Goal: Task Accomplishment & Management: Complete application form

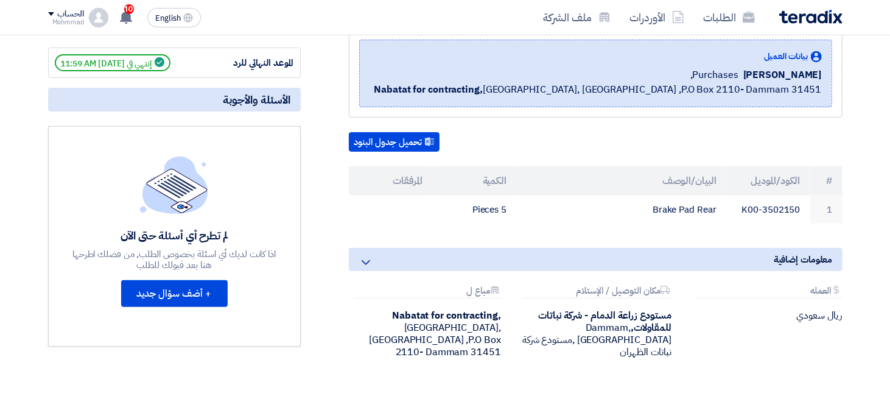
scroll to position [122, 0]
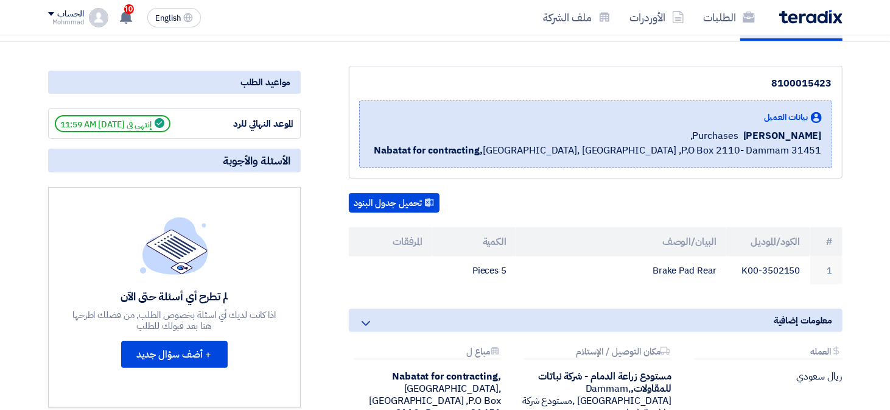
click at [620, 231] on th "البيان/الوصف" at bounding box center [621, 241] width 210 height 29
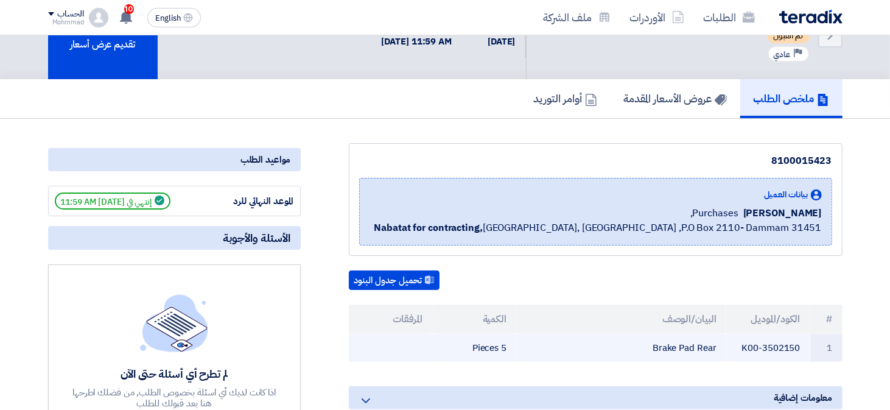
scroll to position [0, 0]
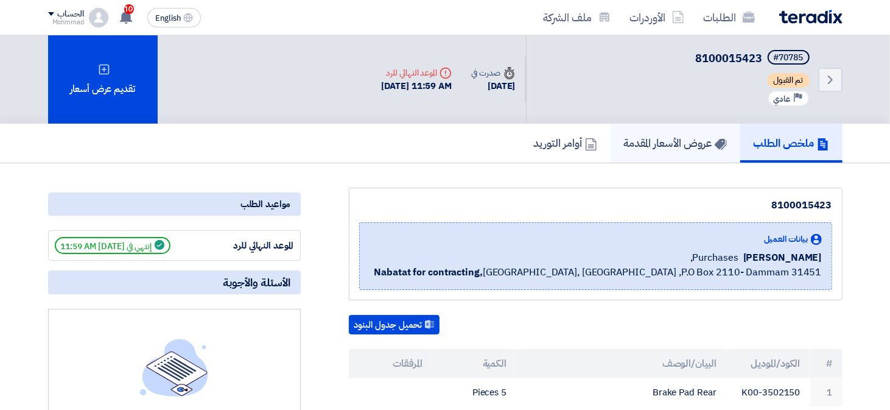
click at [680, 146] on h5 "عروض الأسعار المقدمة" at bounding box center [675, 143] width 103 height 14
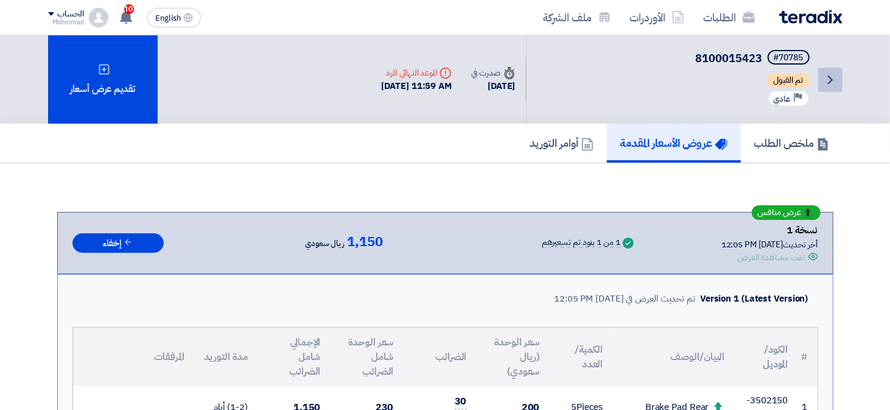
click at [830, 76] on icon "Back" at bounding box center [830, 79] width 15 height 15
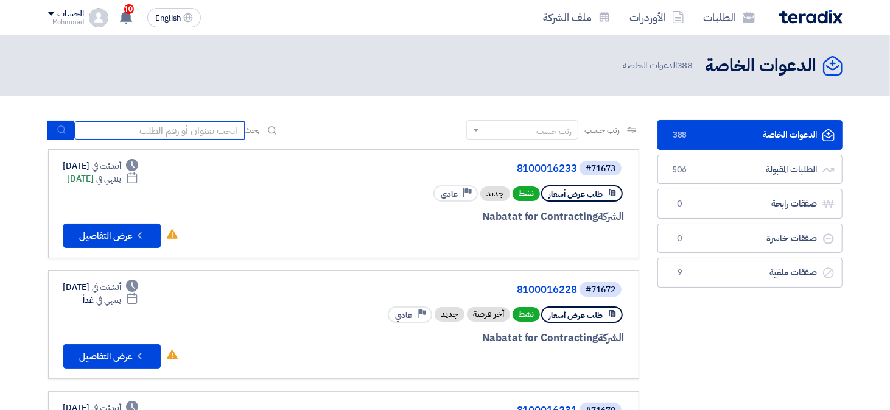
click at [85, 127] on input at bounding box center [159, 130] width 171 height 18
paste input "8100016231"
type input "8100016231"
click at [67, 125] on button "submit" at bounding box center [60, 130] width 27 height 19
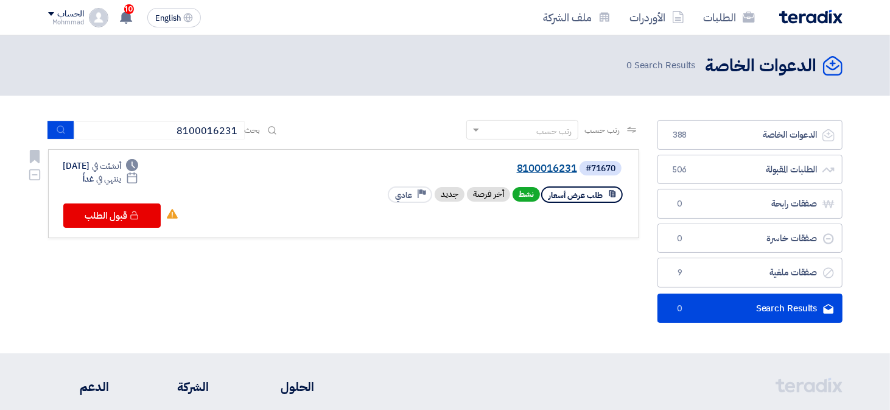
click at [550, 171] on link "8100016231" at bounding box center [456, 168] width 244 height 11
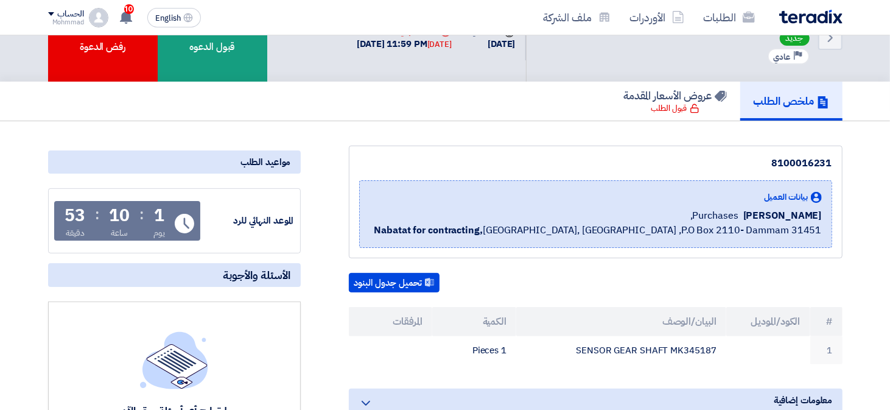
scroll to position [122, 0]
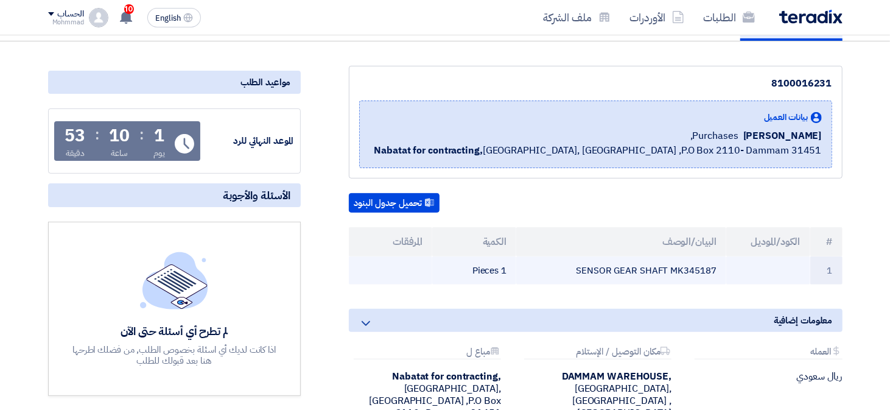
click at [701, 264] on td "SENSOR GEAR SHAFT MK345187" at bounding box center [621, 270] width 210 height 29
copy td "MK345187"
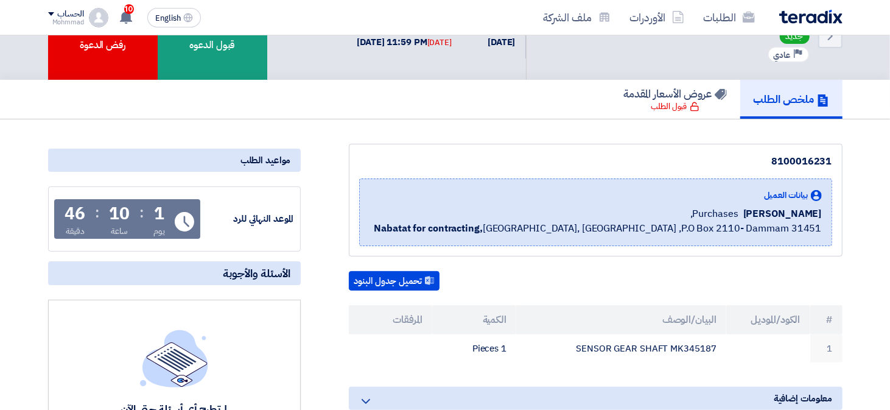
scroll to position [0, 0]
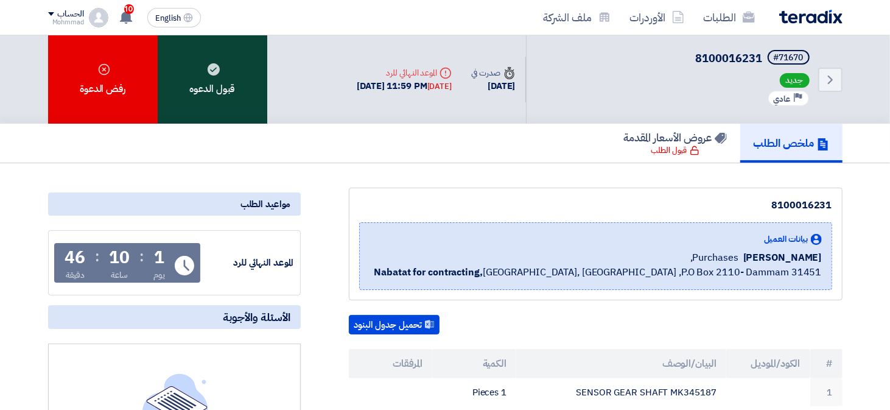
click at [211, 100] on div "قبول الدعوه" at bounding box center [213, 79] width 110 height 88
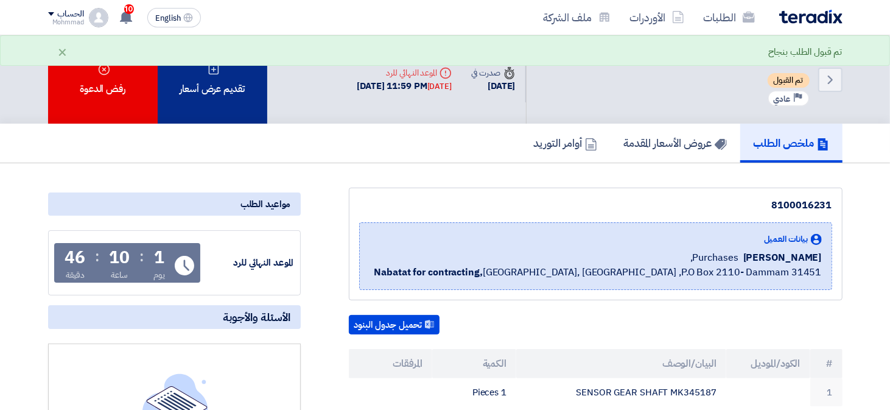
click at [229, 77] on div "تقديم عرض أسعار" at bounding box center [213, 79] width 110 height 88
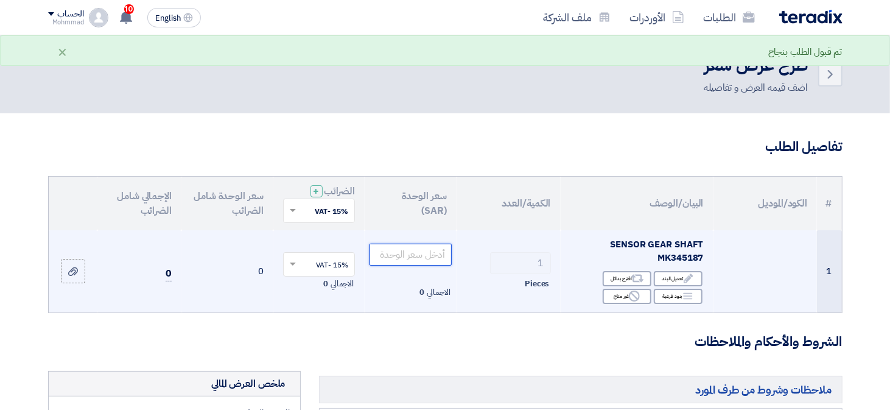
click at [435, 258] on input "number" at bounding box center [411, 255] width 82 height 22
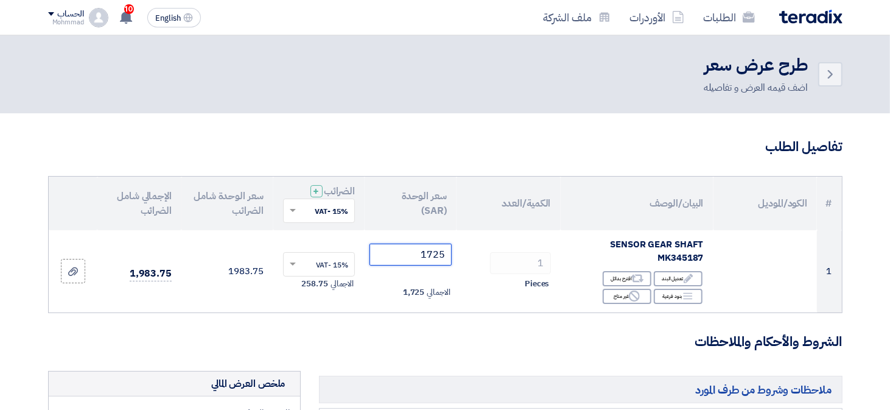
type input "1725"
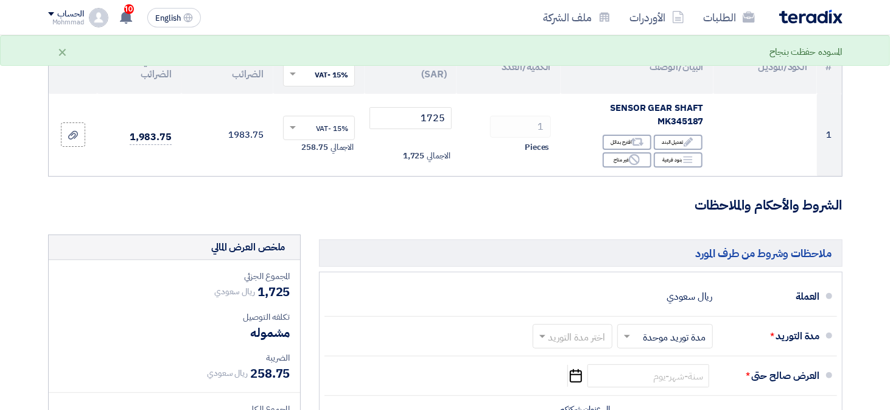
scroll to position [304, 0]
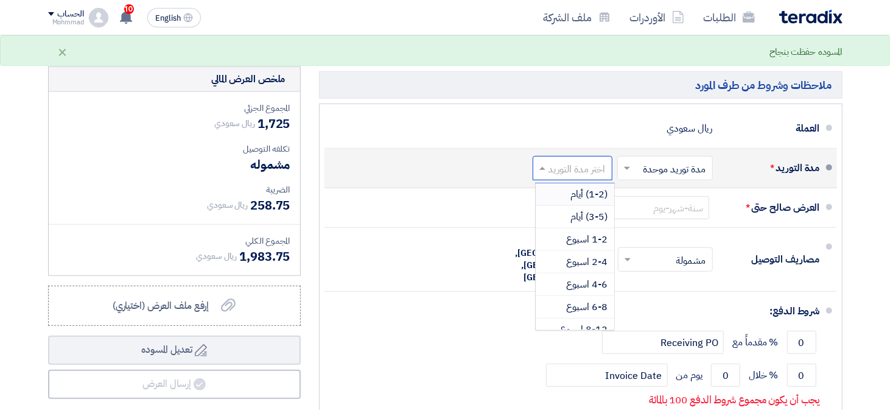
click at [565, 167] on input "text" at bounding box center [570, 170] width 74 height 18
click at [568, 192] on div "(1-2) أيام" at bounding box center [575, 194] width 79 height 23
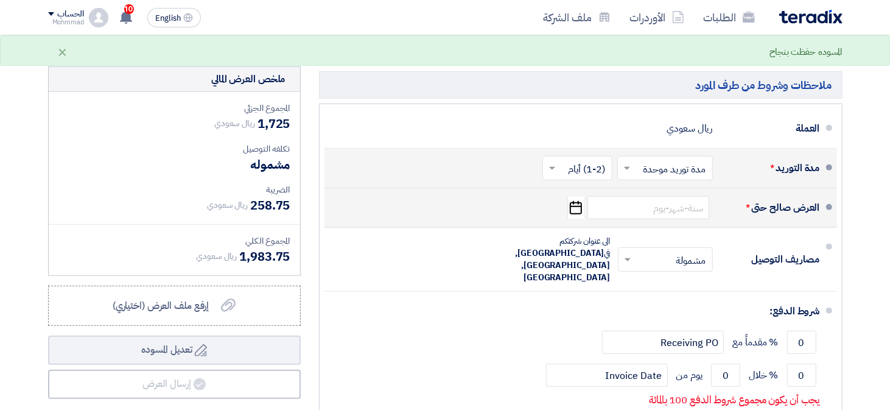
click at [574, 205] on use "button" at bounding box center [576, 207] width 12 height 13
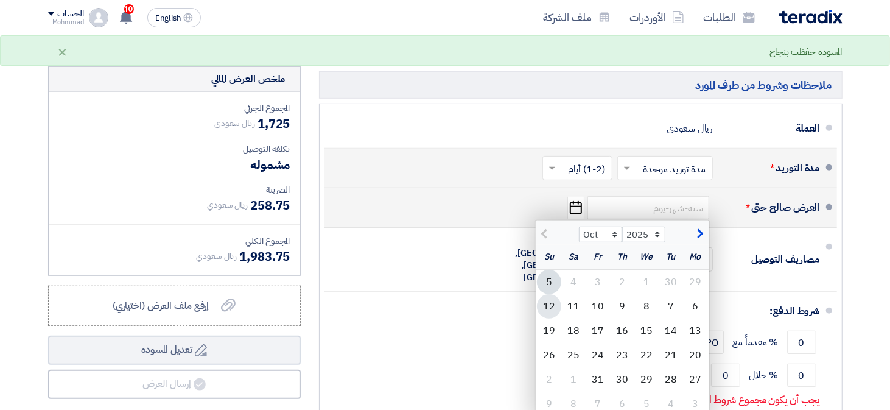
click at [553, 306] on div "12" at bounding box center [549, 306] width 24 height 24
type input "[DATE]"
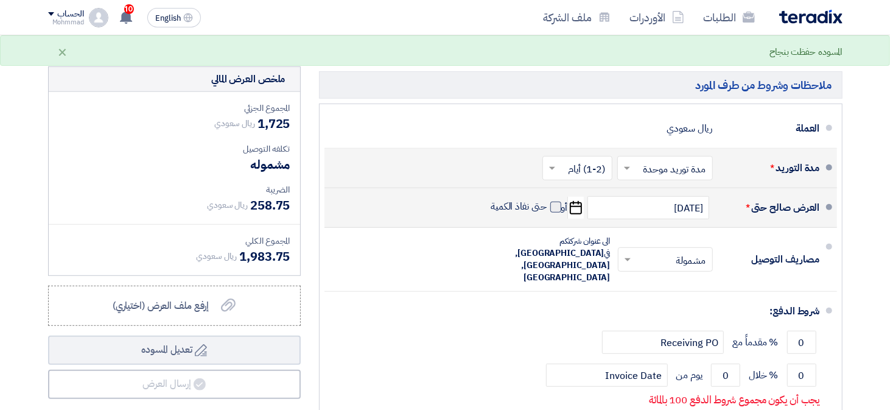
click at [555, 208] on span at bounding box center [555, 207] width 11 height 11
click at [547, 208] on input "حتى نفاذ الكمية" at bounding box center [517, 211] width 58 height 23
checkbox input "true"
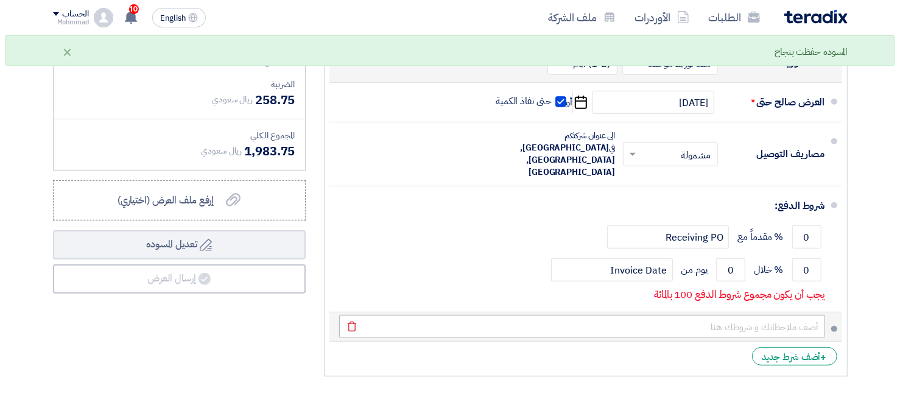
scroll to position [487, 0]
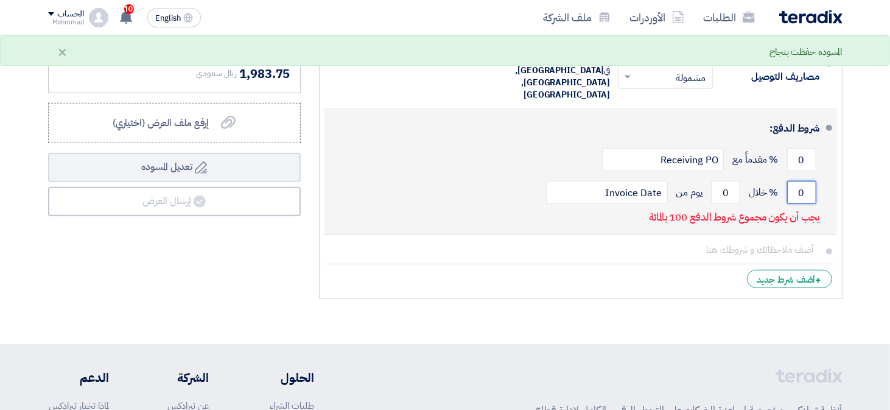
click at [806, 181] on input "0" at bounding box center [801, 192] width 29 height 23
type input "100"
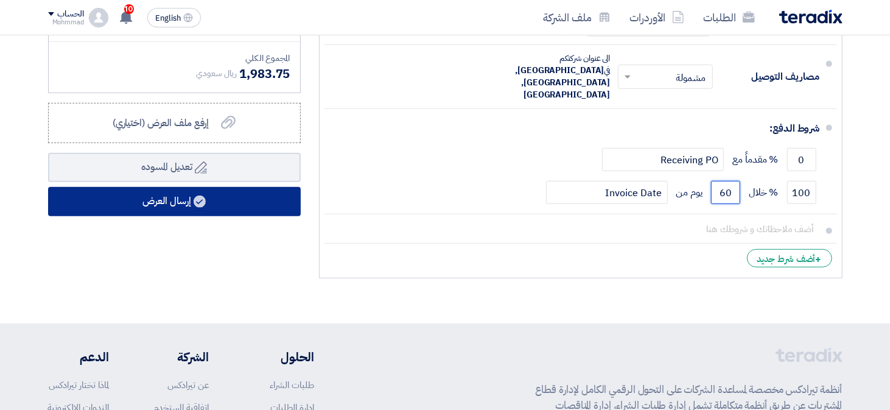
type input "60"
click at [206, 195] on icon at bounding box center [200, 201] width 12 height 12
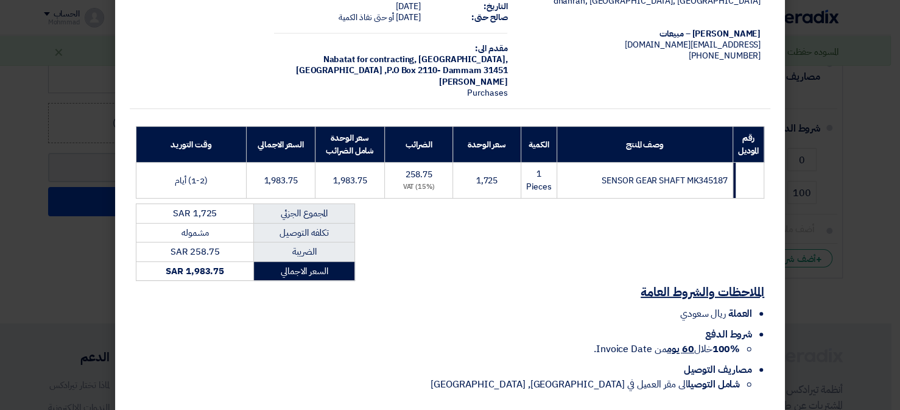
scroll to position [125, 0]
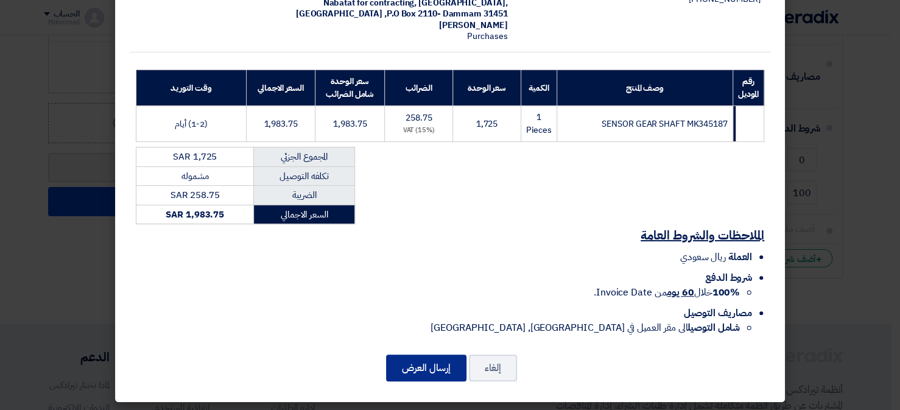
click at [443, 362] on button "إرسال العرض" at bounding box center [426, 367] width 80 height 27
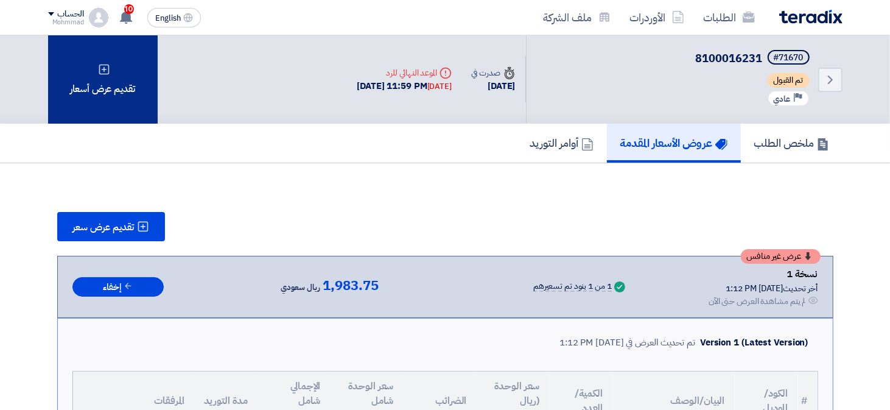
click at [109, 79] on div "تقديم عرض أسعار" at bounding box center [103, 79] width 110 height 88
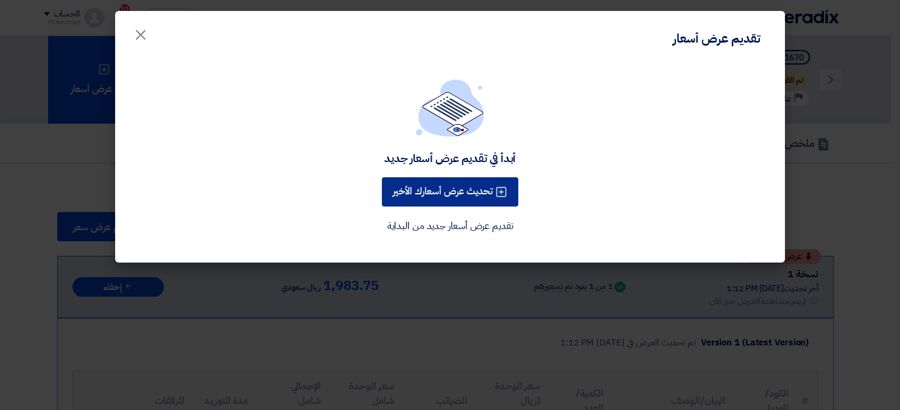
click at [432, 191] on button "تحديث عرض أسعارك الأخير" at bounding box center [450, 191] width 136 height 29
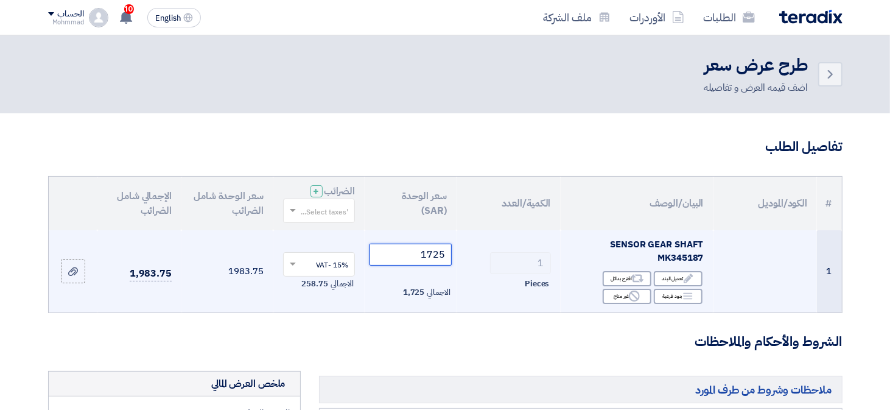
click at [429, 256] on input "1725" at bounding box center [411, 255] width 82 height 22
click at [435, 255] on input "1725" at bounding box center [411, 255] width 82 height 22
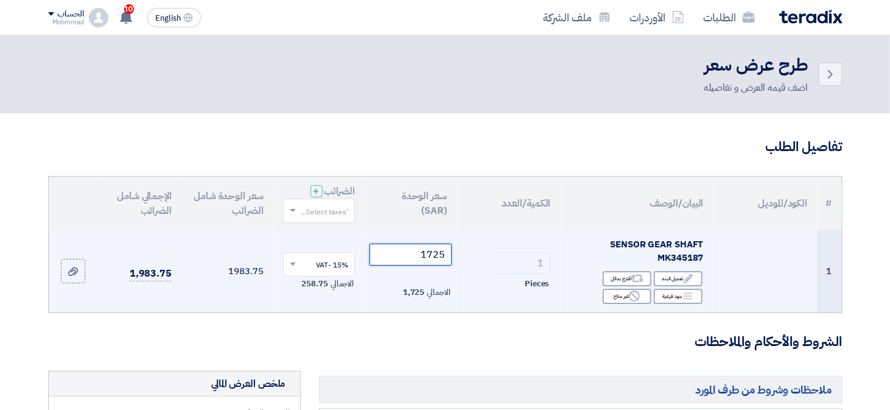
click at [435, 255] on input "1725" at bounding box center [411, 255] width 82 height 22
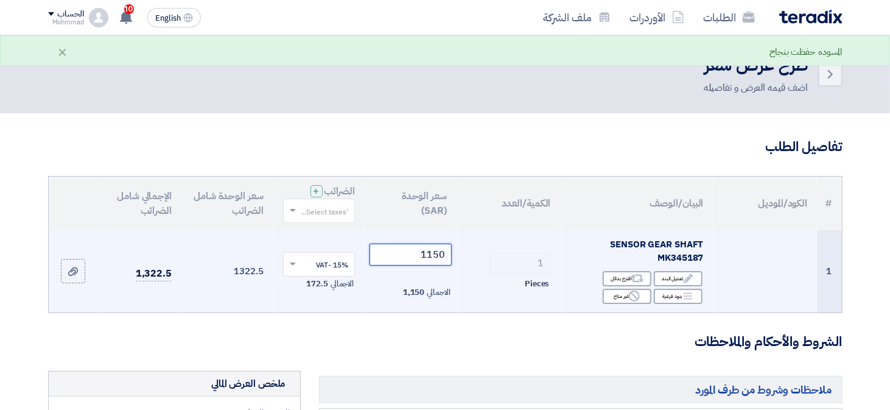
click at [435, 256] on input "1150" at bounding box center [411, 255] width 82 height 22
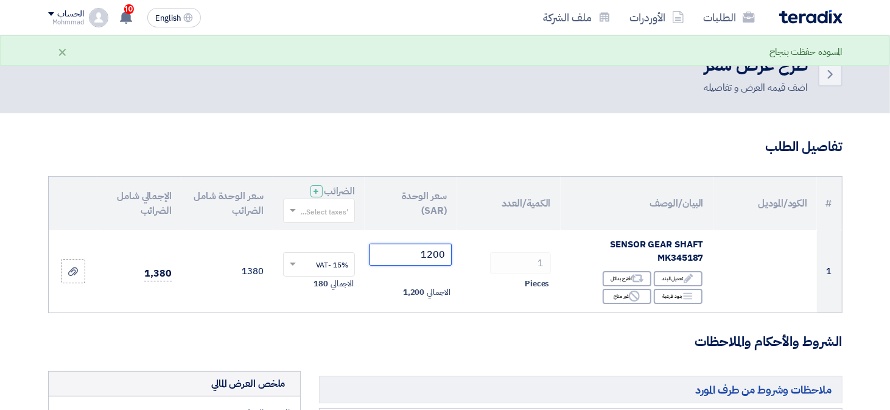
type input "1200"
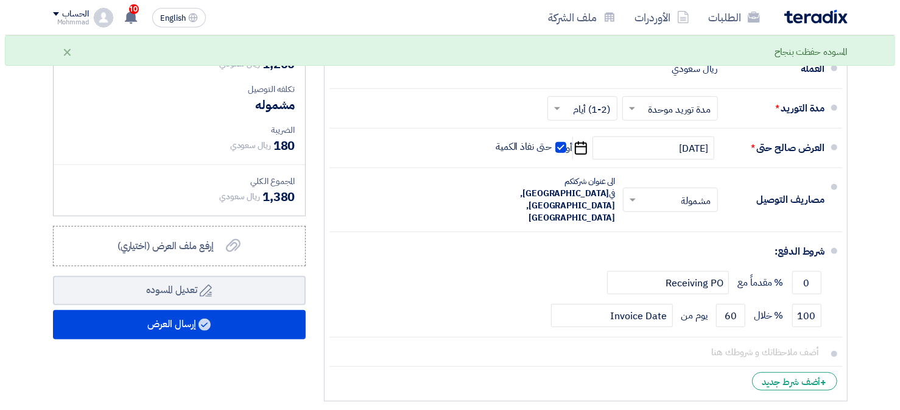
scroll to position [365, 0]
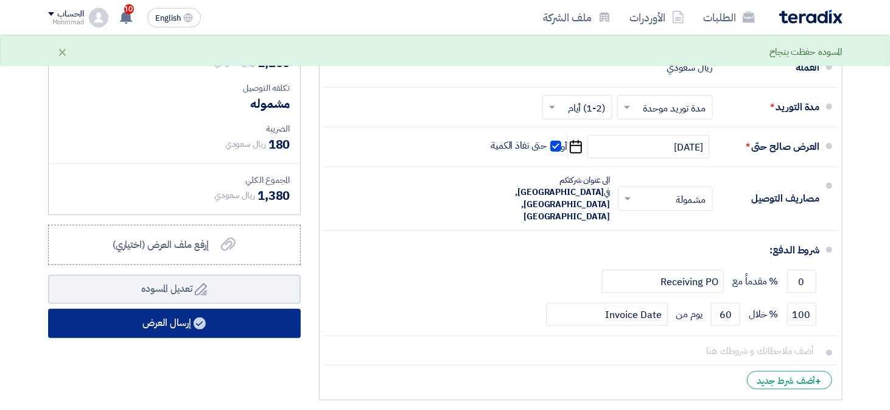
click at [235, 314] on button "إرسال العرض" at bounding box center [174, 323] width 253 height 29
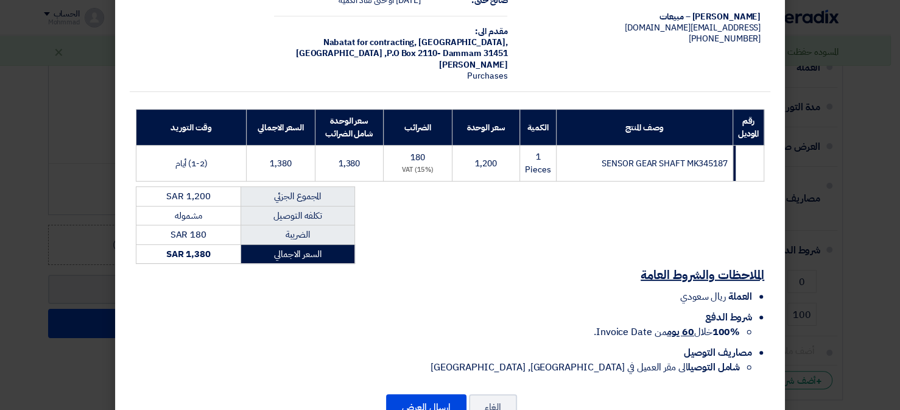
scroll to position [125, 0]
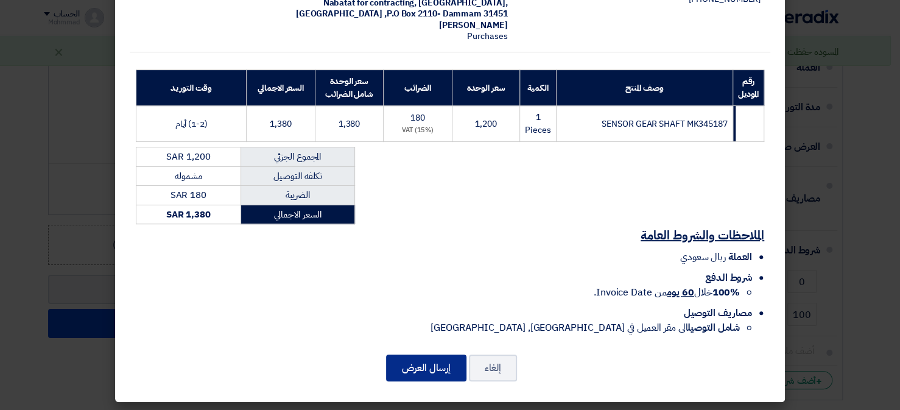
click at [429, 365] on button "إرسال العرض" at bounding box center [426, 367] width 80 height 27
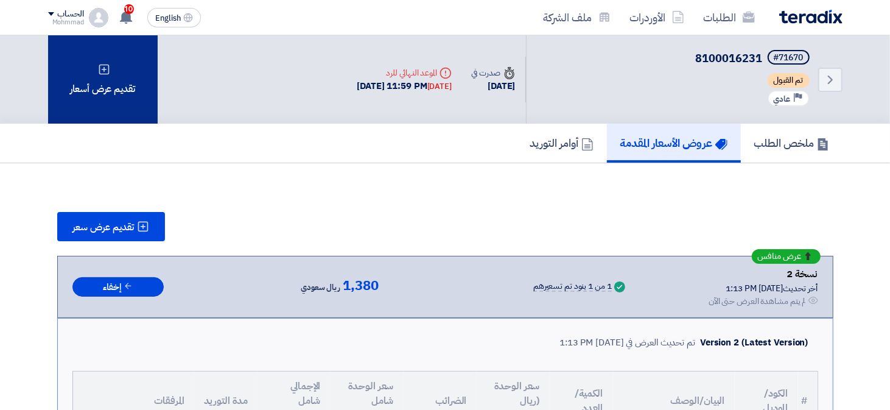
click at [127, 77] on div "تقديم عرض أسعار" at bounding box center [103, 79] width 110 height 88
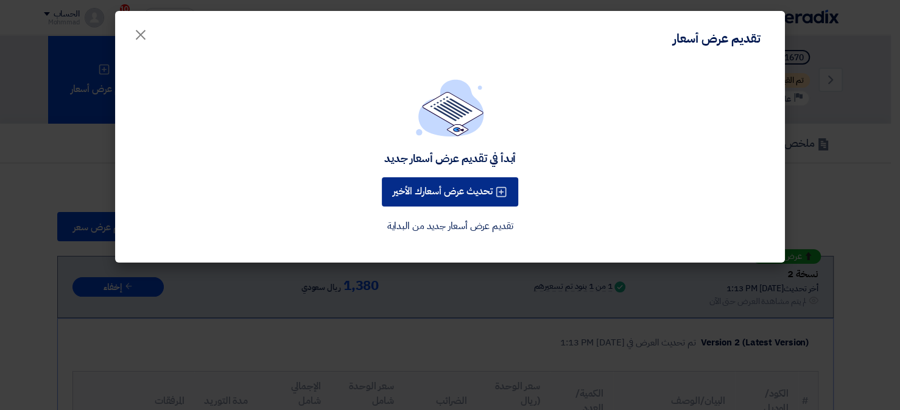
click at [435, 184] on button "تحديث عرض أسعارك الأخير" at bounding box center [450, 191] width 136 height 29
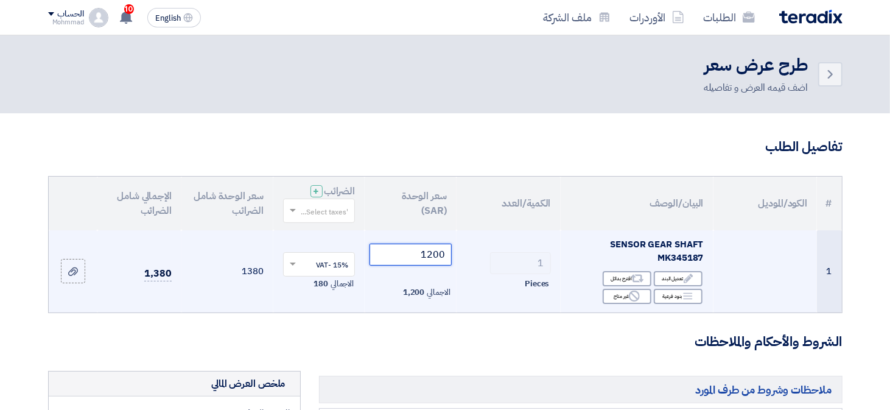
click at [437, 259] on input "1200" at bounding box center [411, 255] width 82 height 22
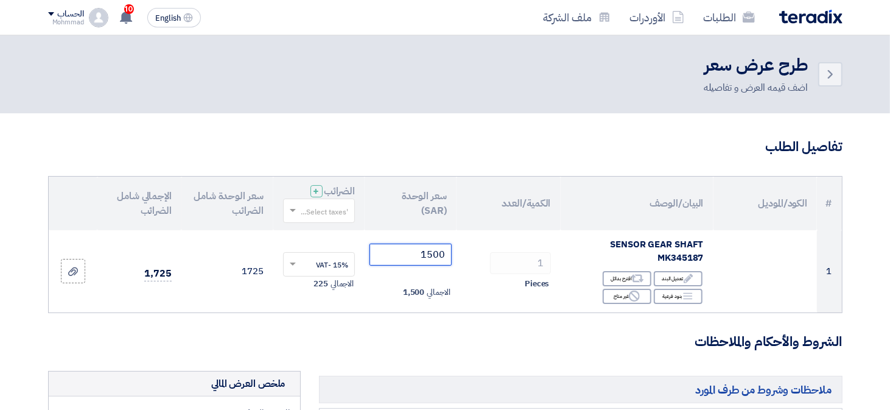
type input "1500"
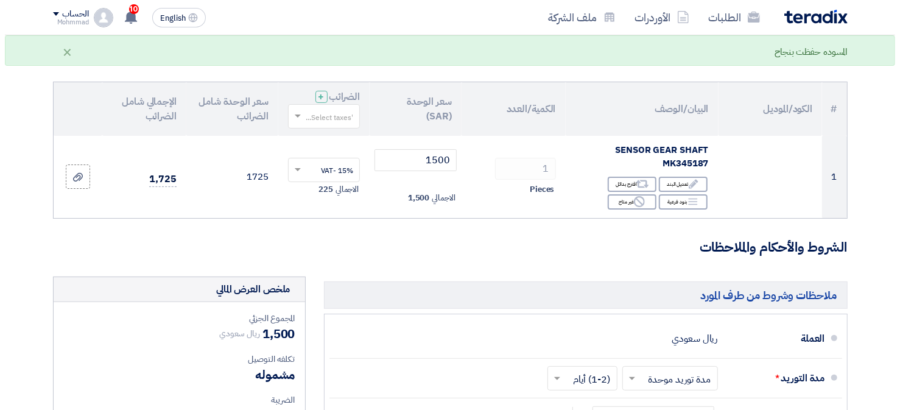
scroll to position [365, 0]
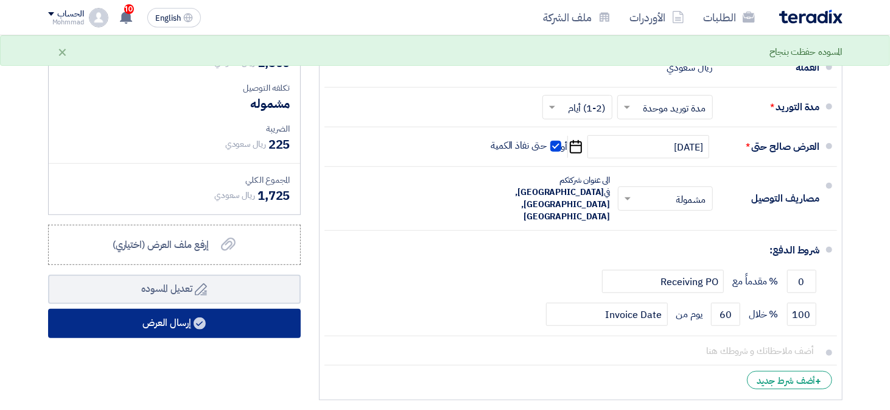
click at [240, 325] on button "إرسال العرض" at bounding box center [174, 323] width 253 height 29
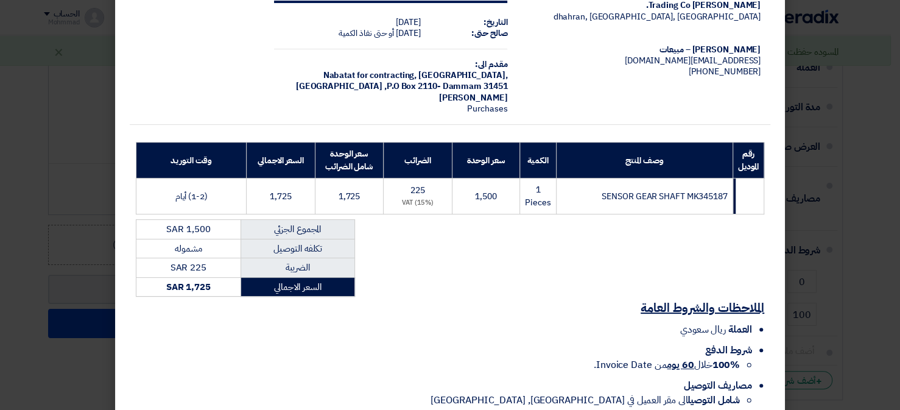
scroll to position [125, 0]
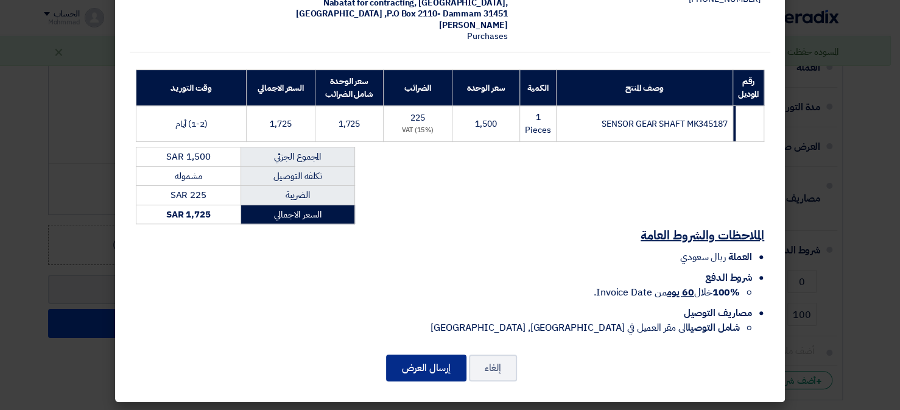
click at [428, 357] on button "إرسال العرض" at bounding box center [426, 367] width 80 height 27
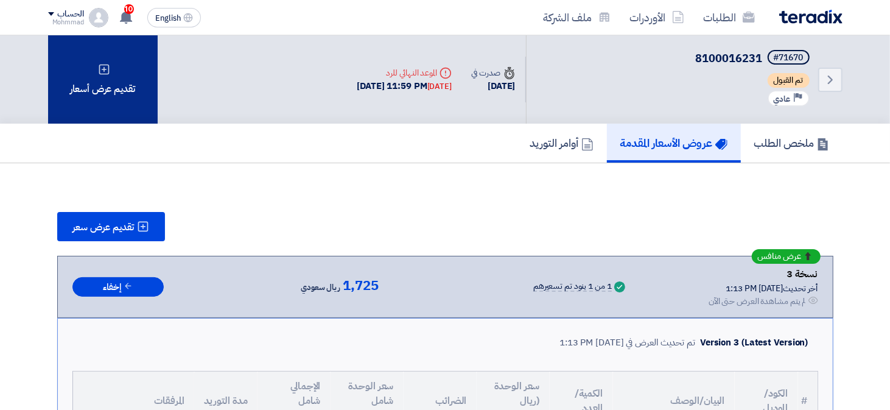
click at [109, 107] on div "تقديم عرض أسعار" at bounding box center [103, 79] width 110 height 88
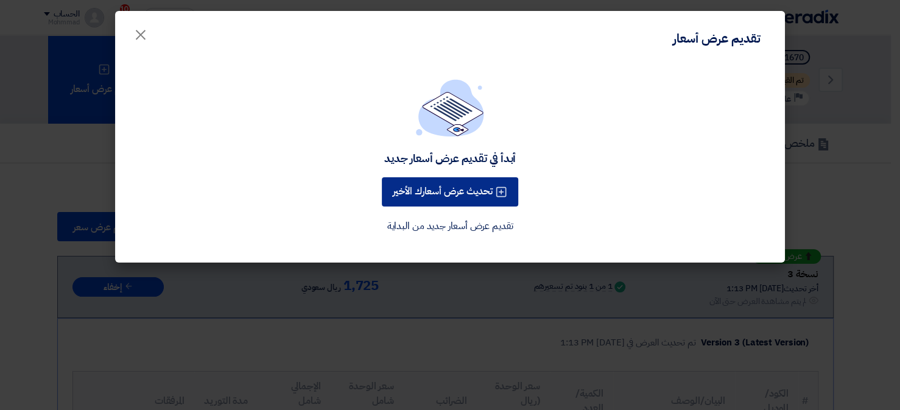
click at [426, 184] on button "تحديث عرض أسعارك الأخير" at bounding box center [450, 191] width 136 height 29
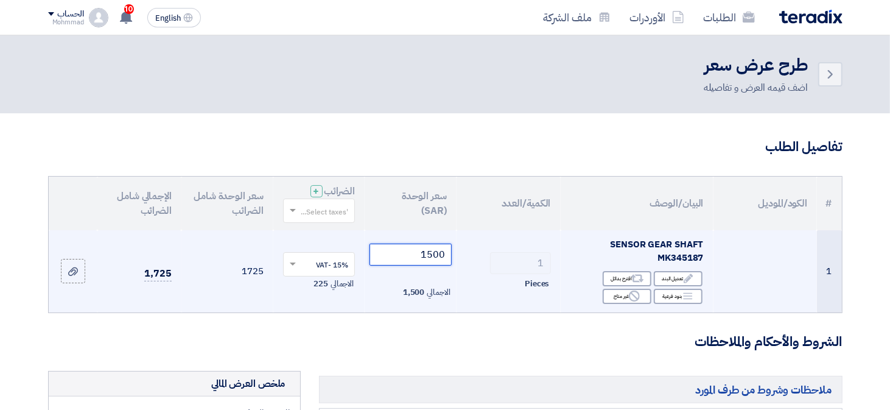
click at [443, 253] on input "1500" at bounding box center [411, 255] width 82 height 22
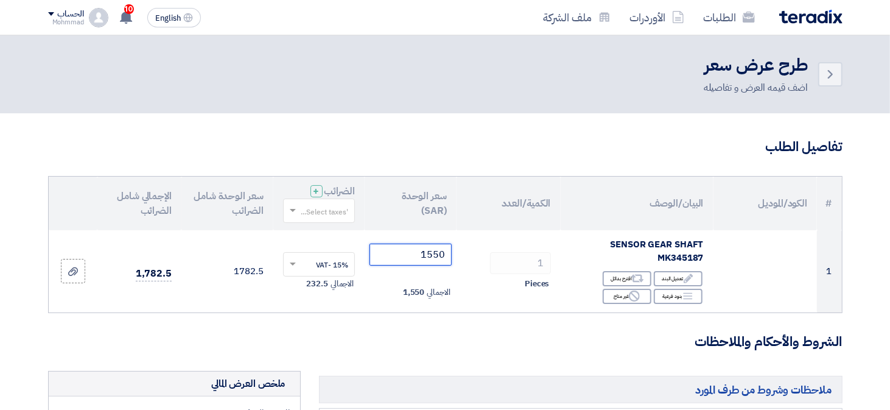
type input "1550"
click at [373, 334] on h3 "الشروط والأحكام والملاحظات" at bounding box center [445, 341] width 795 height 19
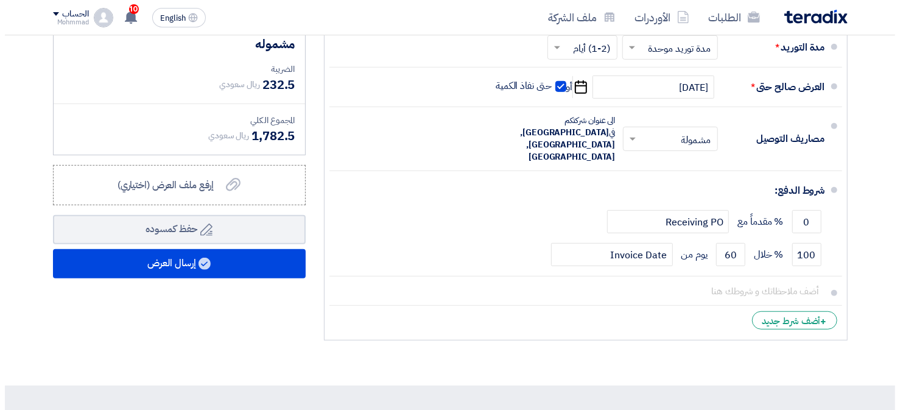
scroll to position [426, 0]
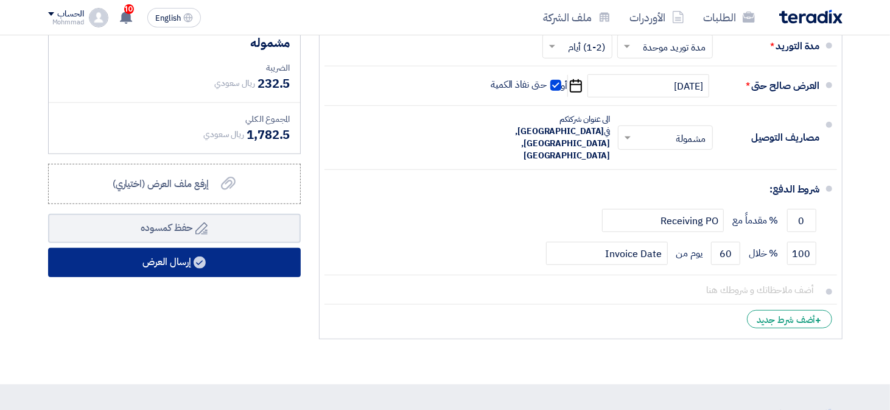
click at [217, 254] on button "إرسال العرض" at bounding box center [174, 262] width 253 height 29
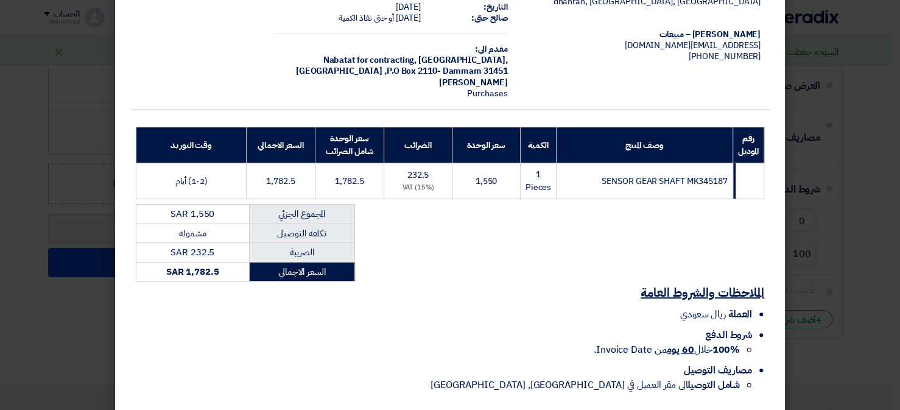
scroll to position [125, 0]
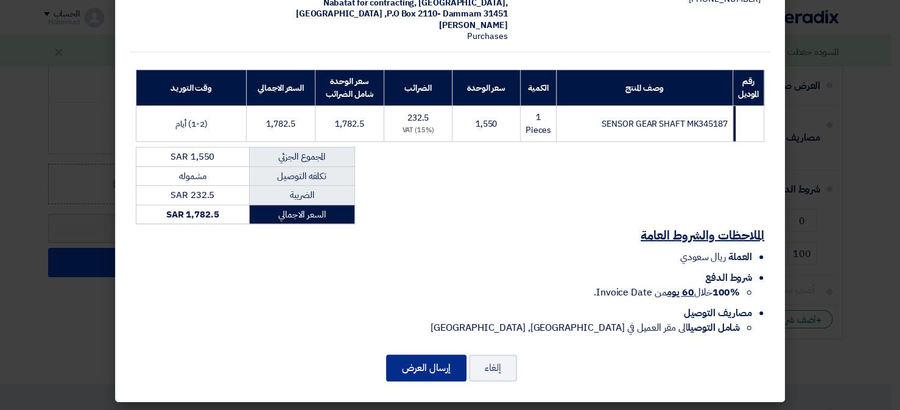
click at [416, 359] on button "إرسال العرض" at bounding box center [426, 367] width 80 height 27
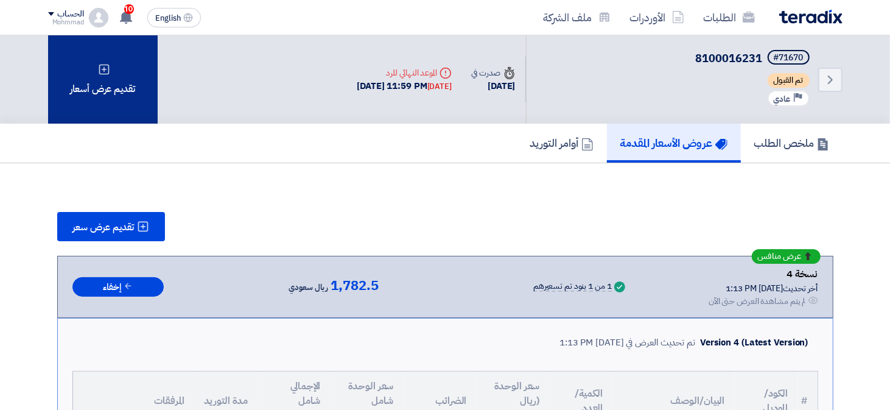
click at [104, 94] on div "تقديم عرض أسعار" at bounding box center [103, 79] width 110 height 88
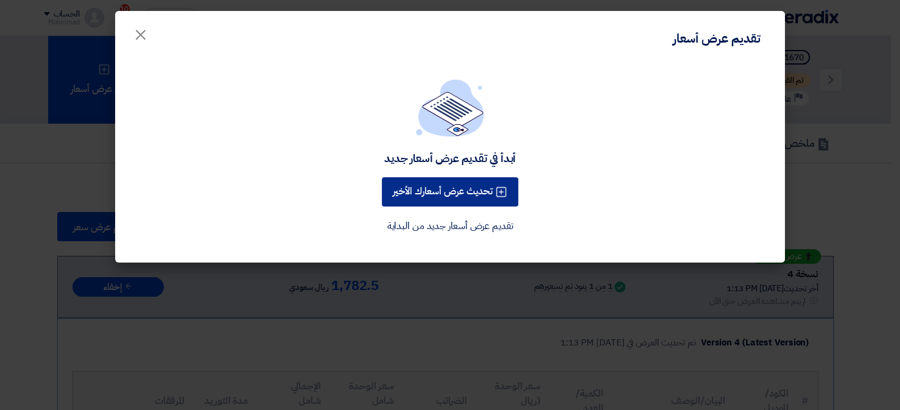
click at [431, 199] on button "تحديث عرض أسعارك الأخير" at bounding box center [450, 191] width 136 height 29
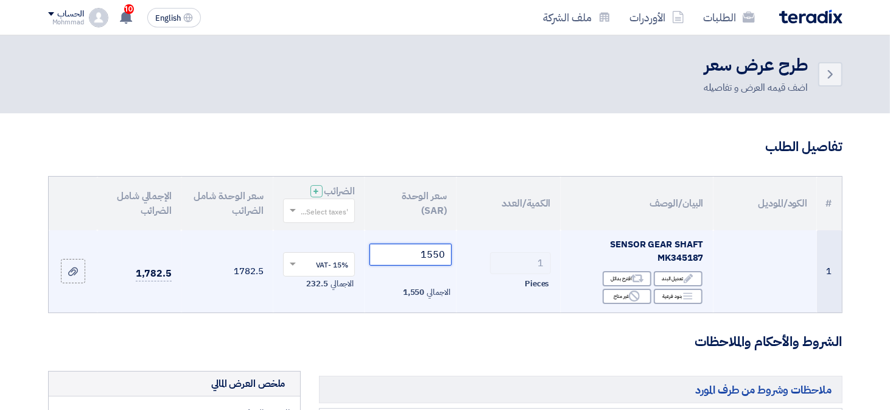
click at [437, 264] on input "1550" at bounding box center [411, 255] width 82 height 22
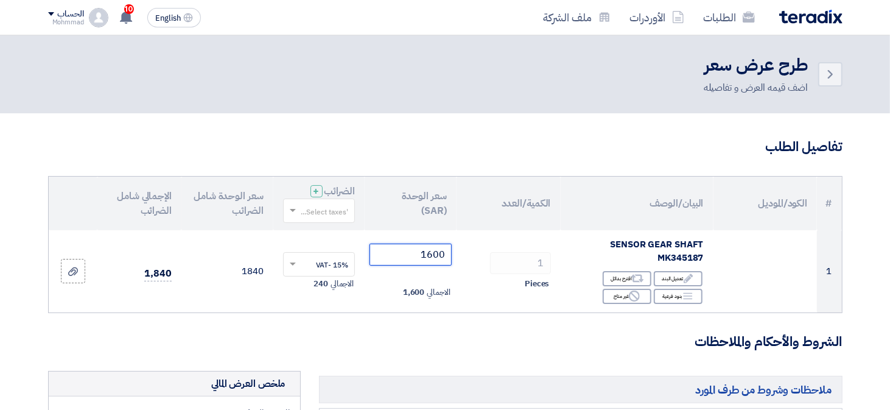
type input "1600"
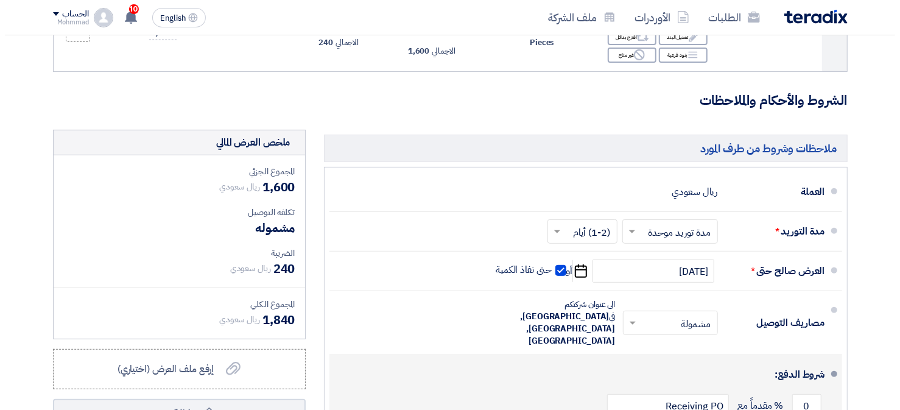
scroll to position [365, 0]
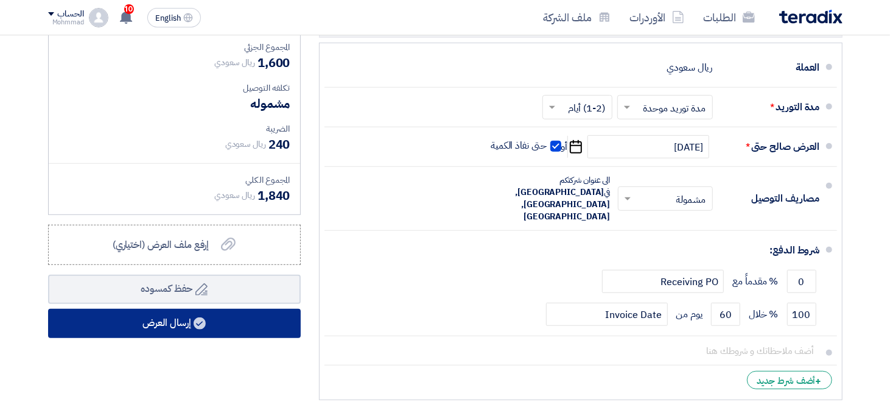
click at [194, 325] on button "إرسال العرض" at bounding box center [174, 323] width 253 height 29
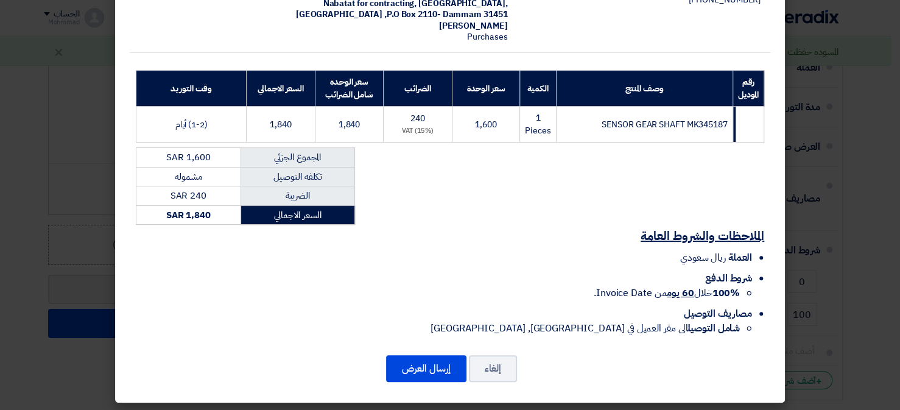
scroll to position [125, 0]
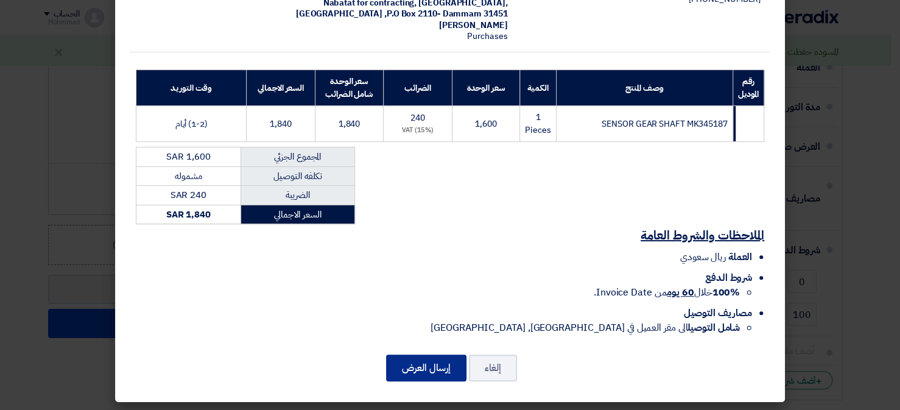
click at [444, 361] on button "إرسال العرض" at bounding box center [426, 367] width 80 height 27
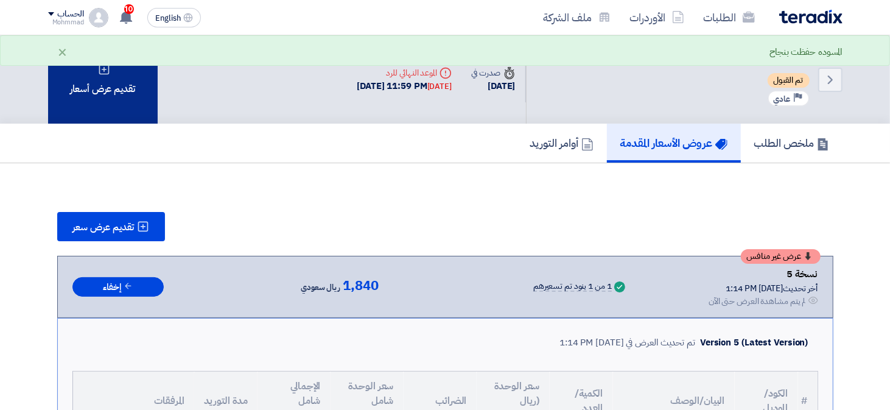
click at [148, 114] on div "تقديم عرض أسعار" at bounding box center [103, 79] width 110 height 88
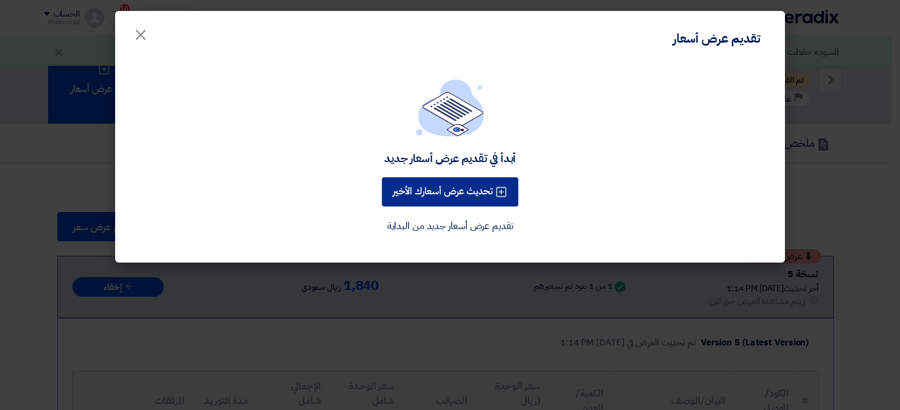
click at [433, 192] on button "تحديث عرض أسعارك الأخير" at bounding box center [450, 191] width 136 height 29
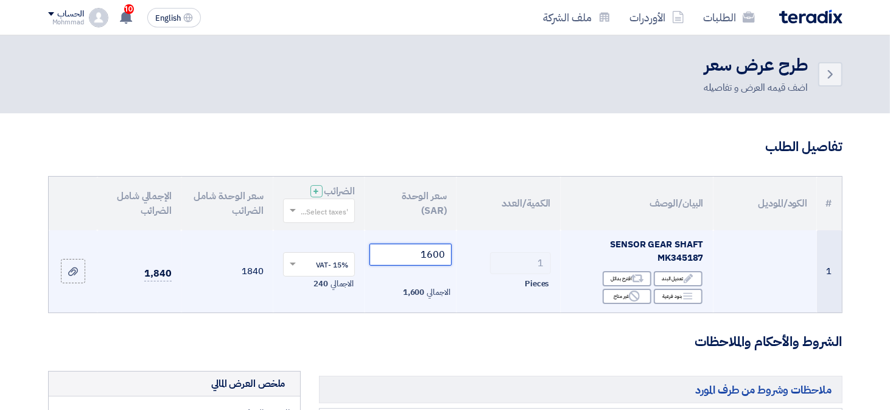
click at [434, 261] on input "1600" at bounding box center [411, 255] width 82 height 22
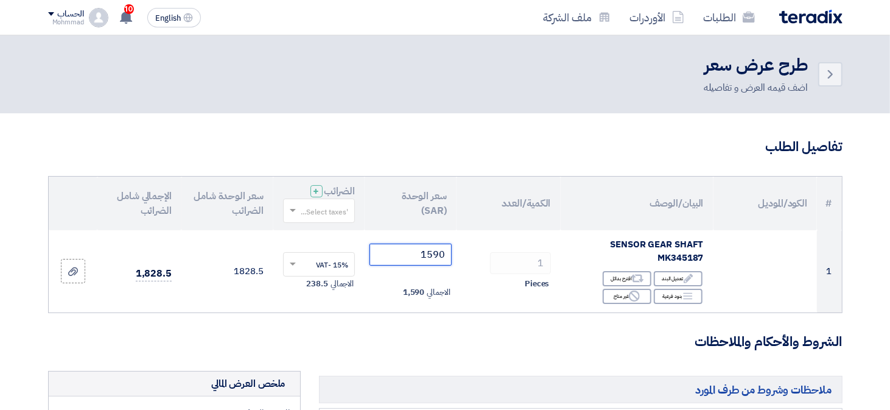
type input "1590"
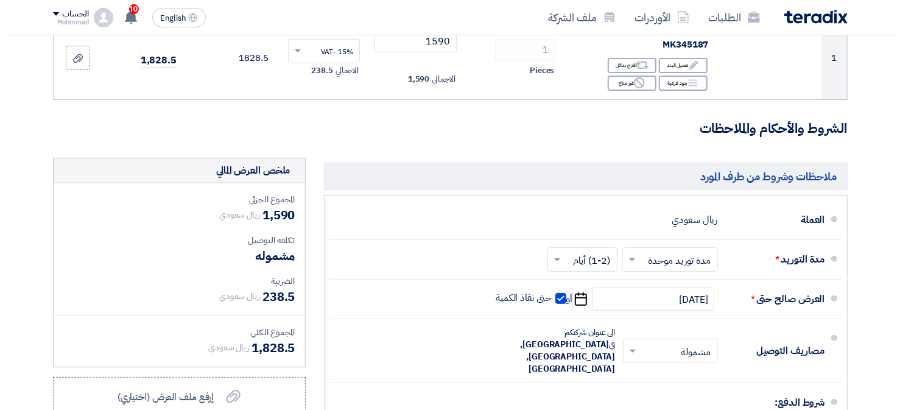
scroll to position [426, 0]
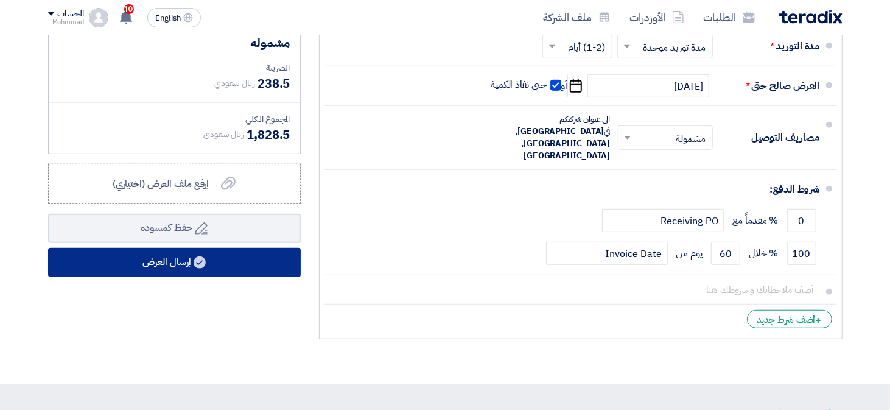
click at [211, 263] on button "إرسال العرض" at bounding box center [174, 262] width 253 height 29
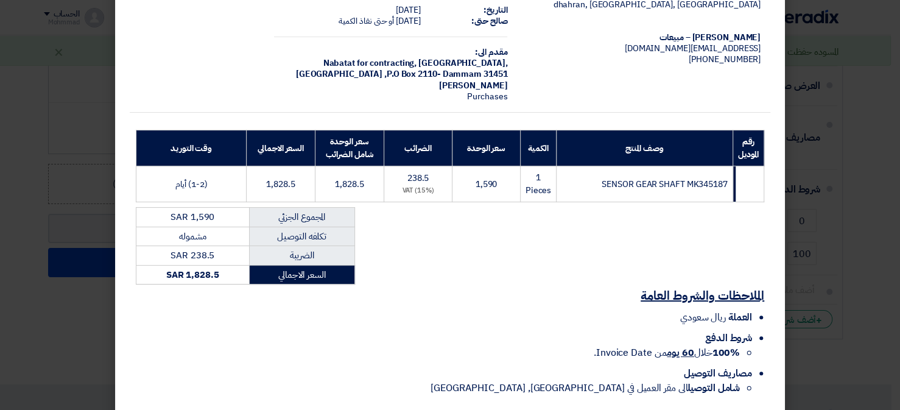
scroll to position [125, 0]
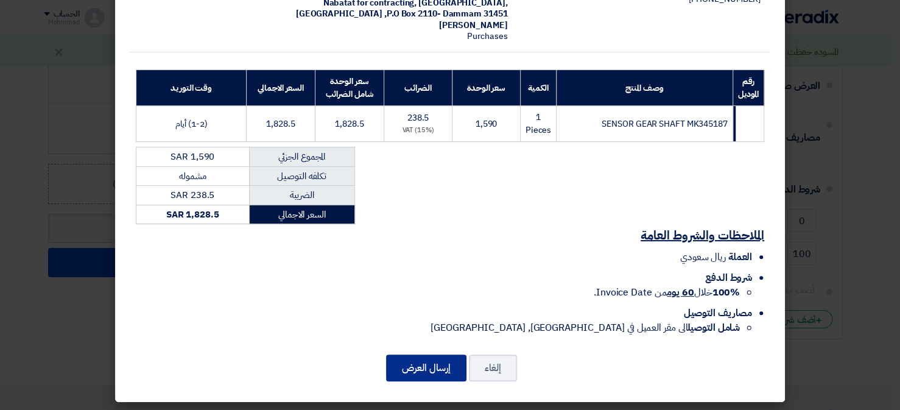
click at [429, 362] on button "إرسال العرض" at bounding box center [426, 367] width 80 height 27
